Goal: Task Accomplishment & Management: Manage account settings

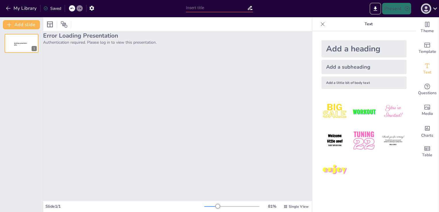
click at [426, 13] on icon "button" at bounding box center [425, 8] width 9 height 9
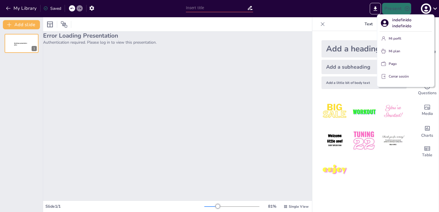
click at [280, 79] on div at bounding box center [219, 106] width 439 height 212
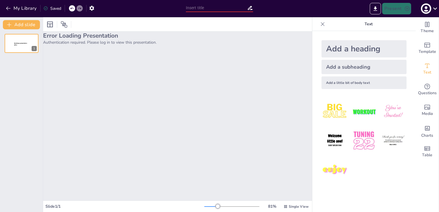
click at [233, 9] on input "text" at bounding box center [216, 8] width 61 height 8
click at [320, 24] on icon at bounding box center [323, 24] width 6 height 6
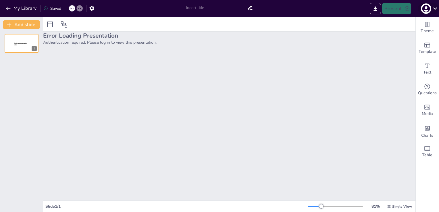
click at [436, 7] on icon at bounding box center [435, 9] width 8 height 8
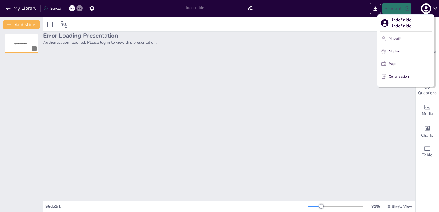
click at [389, 38] on p "Mi perfil" at bounding box center [395, 38] width 13 height 5
